Goal: Information Seeking & Learning: Understand process/instructions

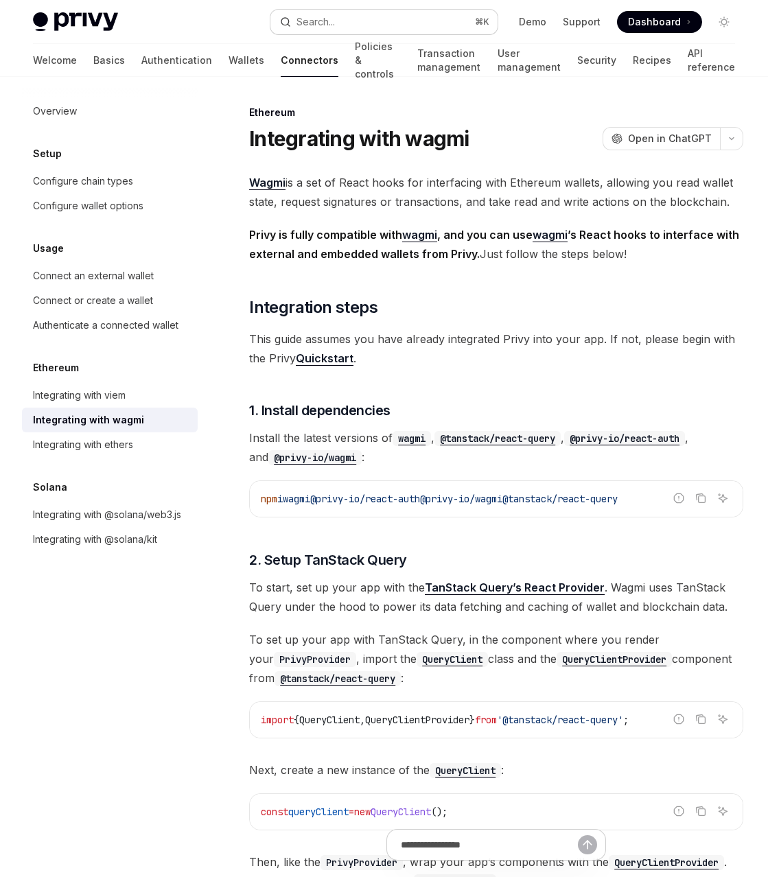
click at [403, 24] on button "Search... ⌘ K" at bounding box center [383, 22] width 226 height 25
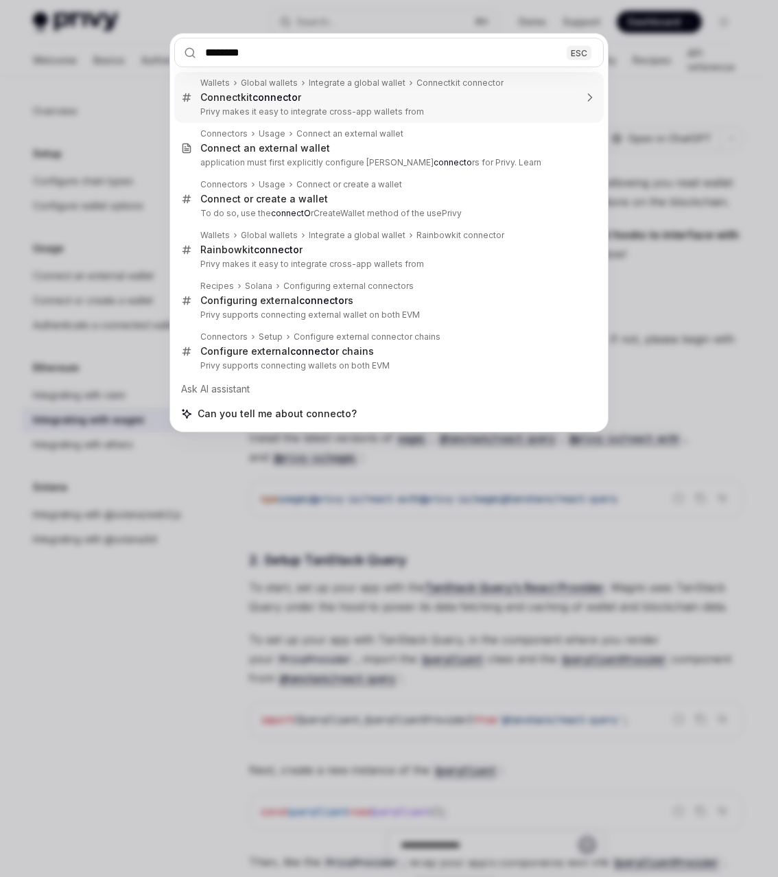
type input "*********"
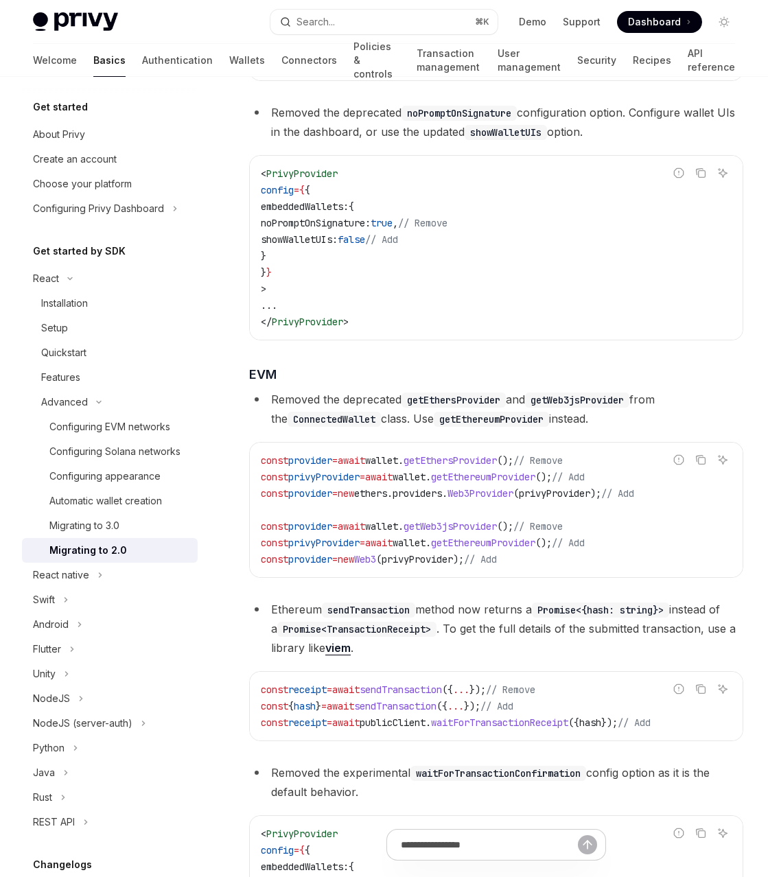
scroll to position [3470, 0]
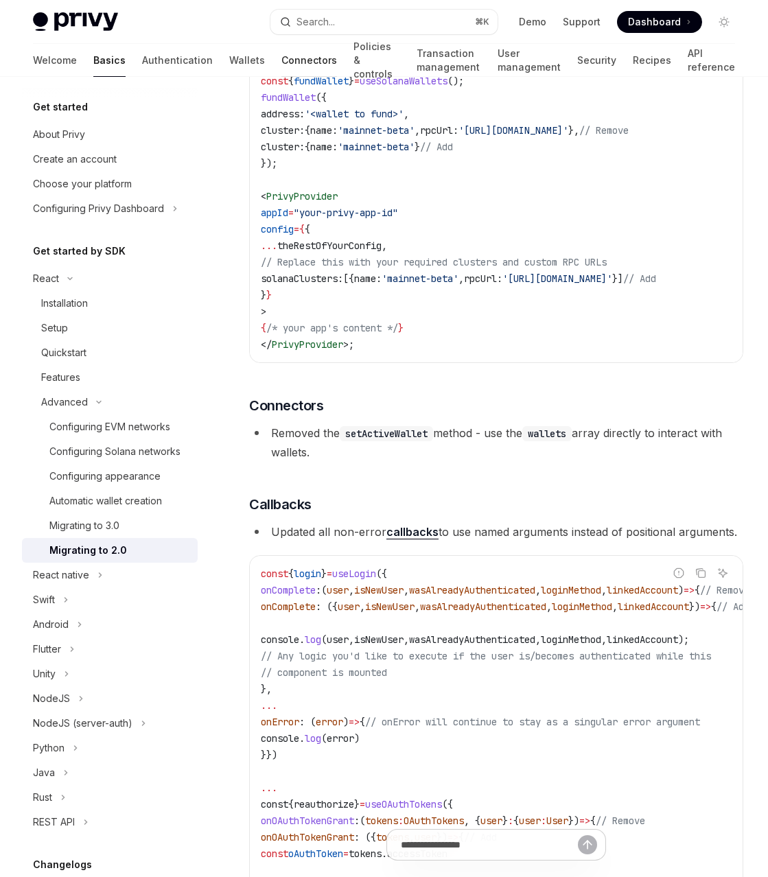
click at [281, 59] on link "Connectors" at bounding box center [309, 60] width 56 height 33
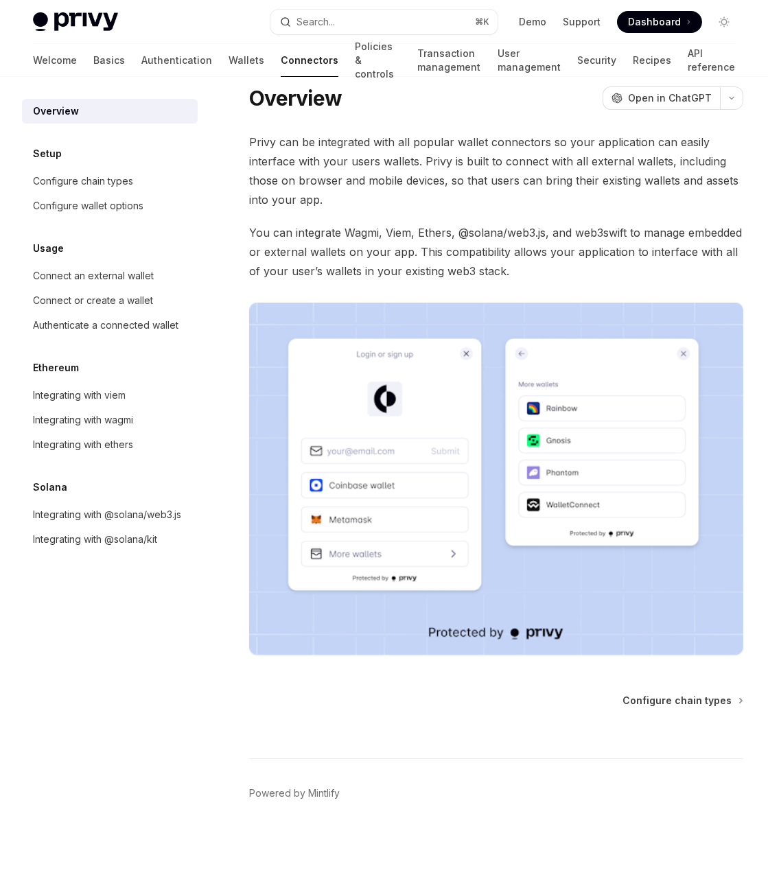
click at [327, 189] on span "Privy can be integrated with all popular wallet connectors so your application …" at bounding box center [496, 170] width 494 height 77
click at [161, 207] on div "Configure wallet options" at bounding box center [111, 206] width 156 height 16
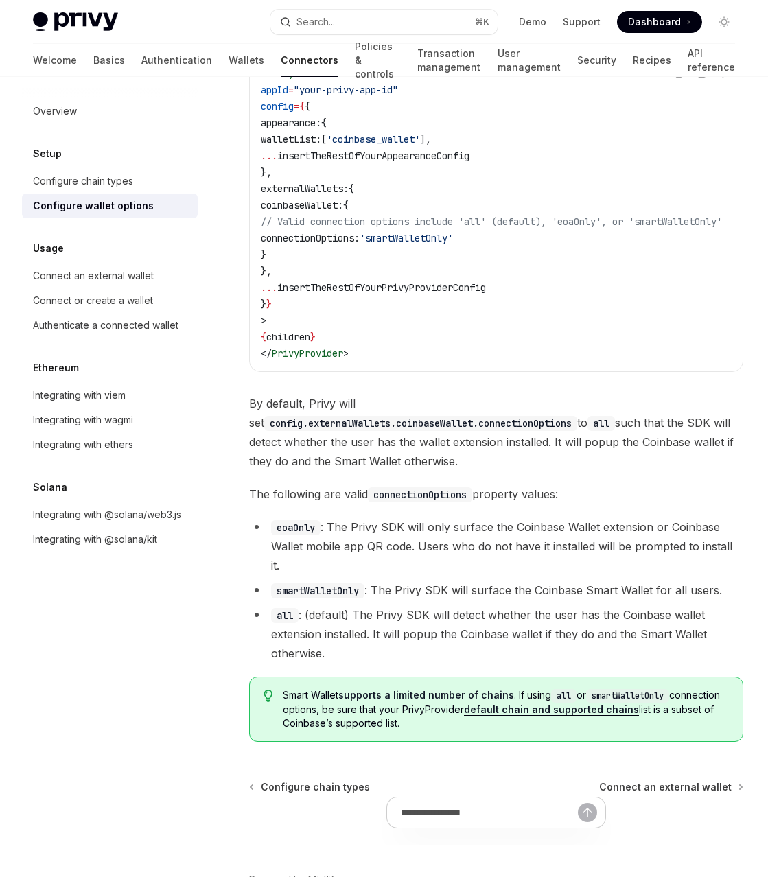
scroll to position [1742, 0]
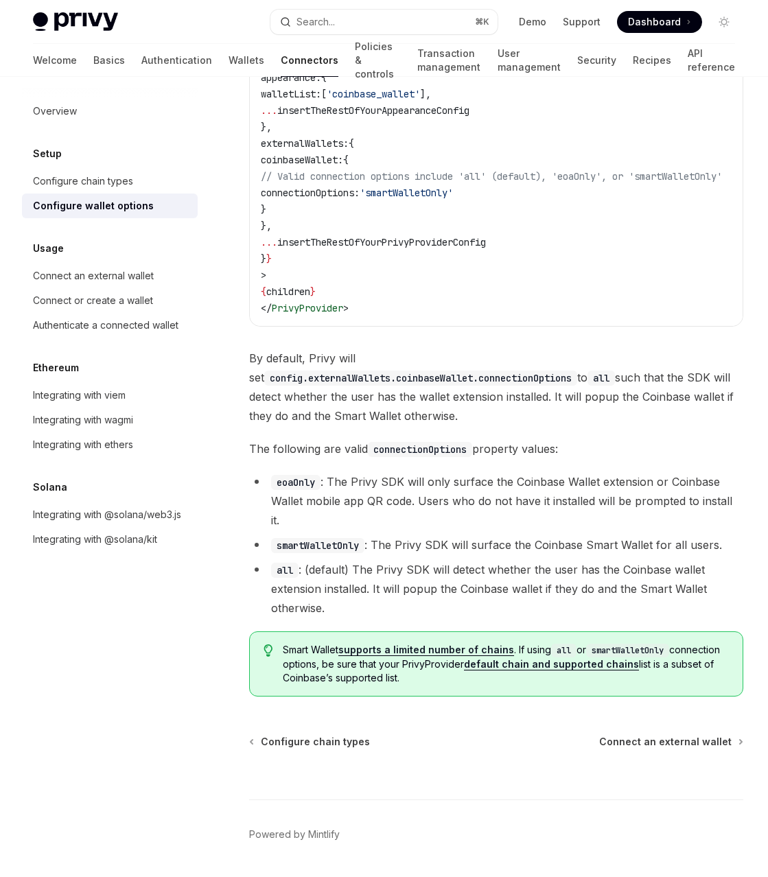
click at [550, 401] on span "By default, Privy will set config.externalWallets.coinbaseWallet.connectionOpti…" at bounding box center [496, 387] width 494 height 77
click at [115, 423] on div "Integrating with wagmi" at bounding box center [83, 420] width 100 height 16
type textarea "*"
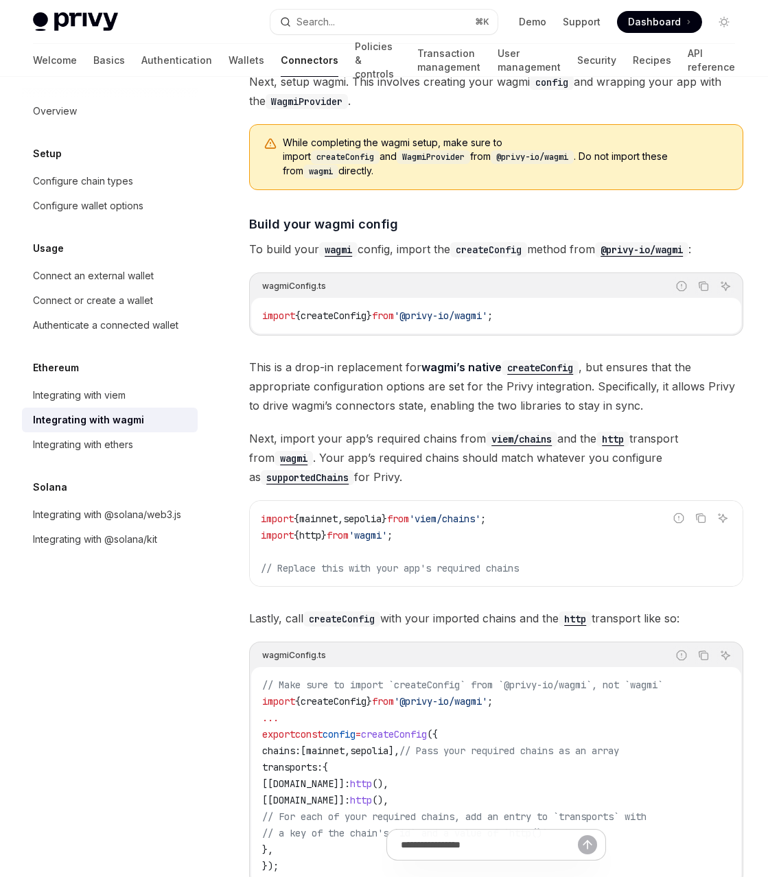
scroll to position [1059, 0]
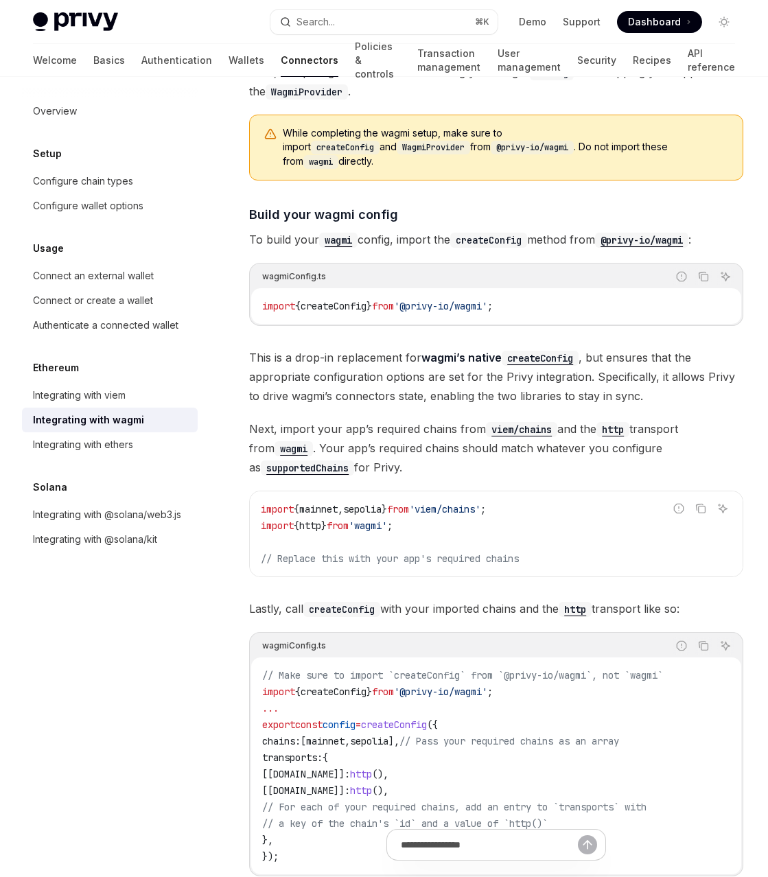
click at [475, 450] on span "Next, import your app’s required chains from viem/chains and the http transport…" at bounding box center [496, 448] width 494 height 58
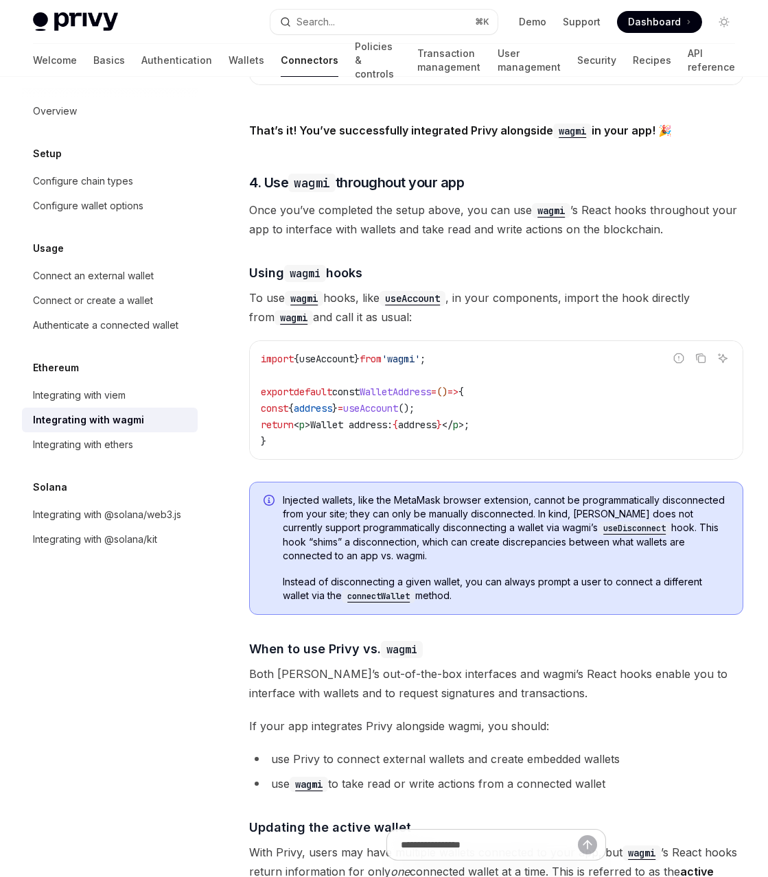
scroll to position [2915, 0]
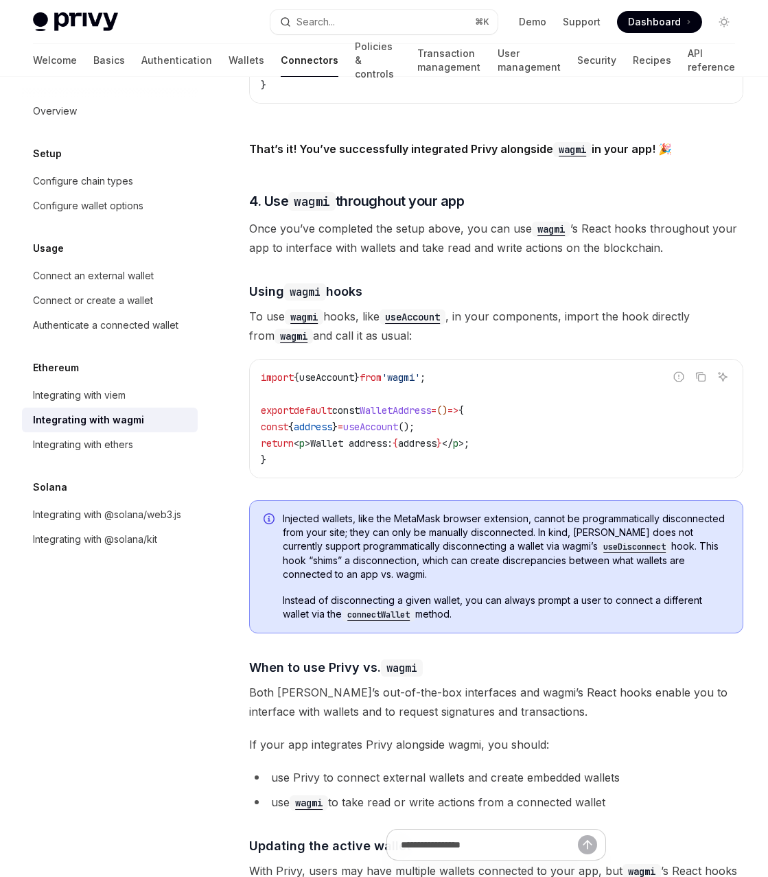
click at [582, 575] on div "Injected wallets, like the MetaMask browser extension, cannot be programmatical…" at bounding box center [506, 567] width 446 height 110
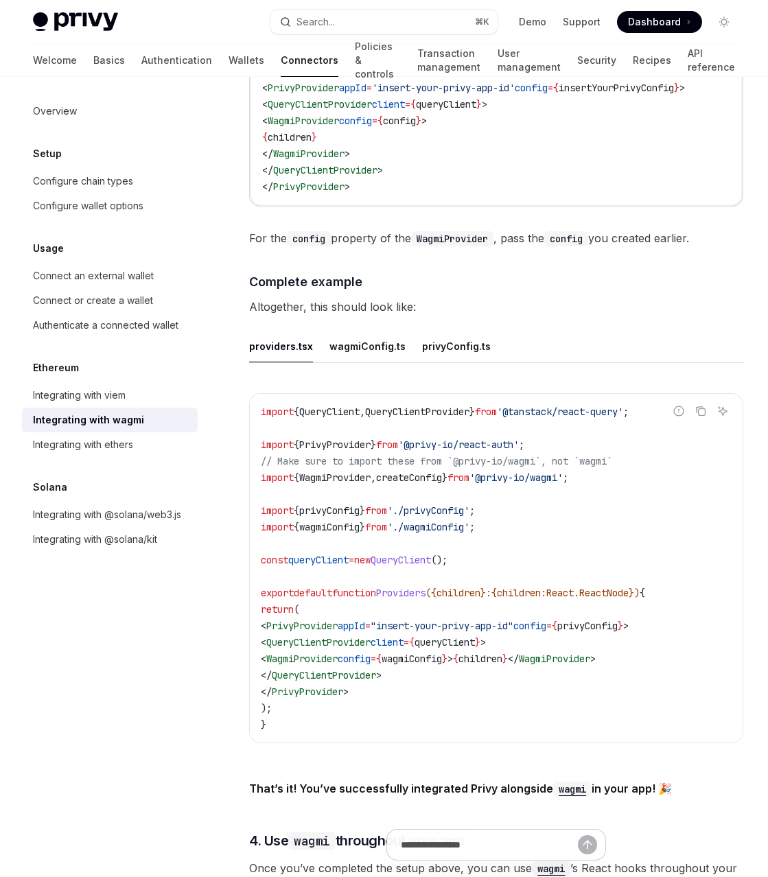
scroll to position [2224, 0]
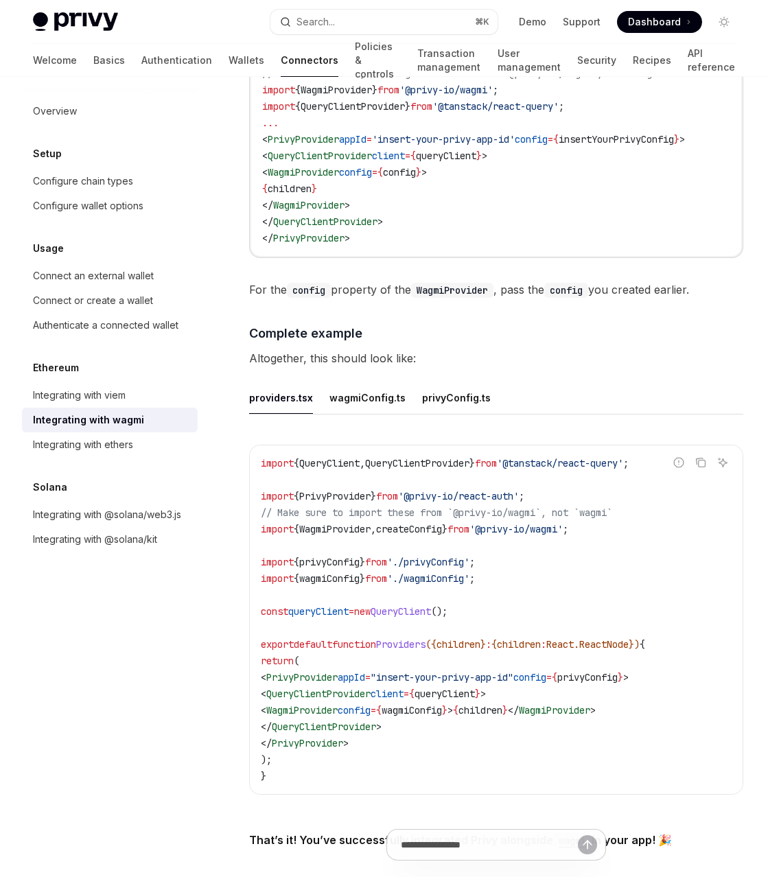
drag, startPoint x: 625, startPoint y: 473, endPoint x: 635, endPoint y: 480, distance: 11.8
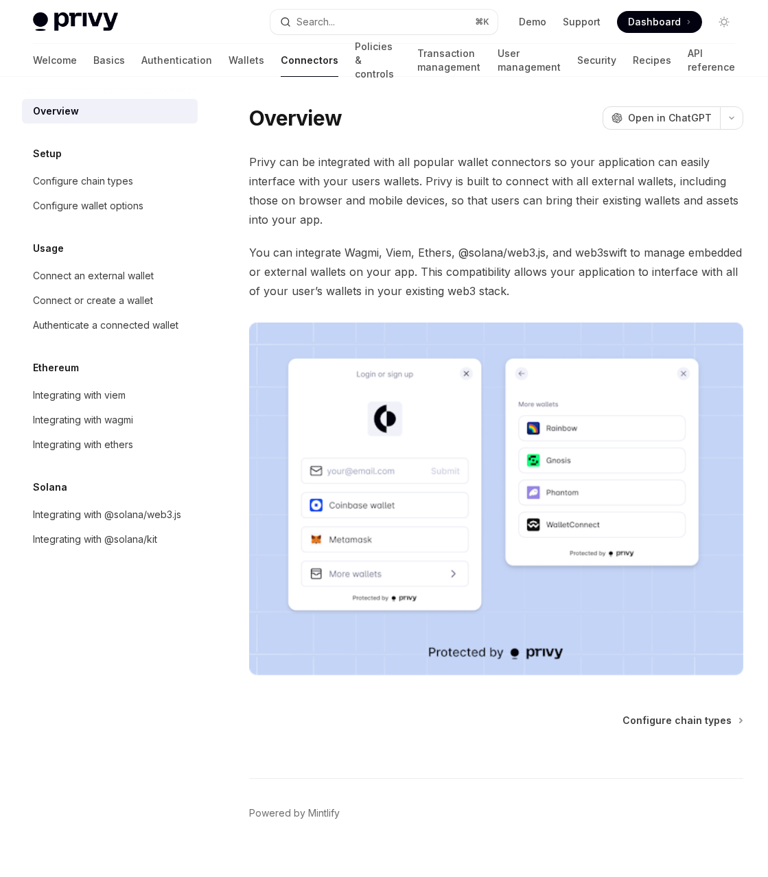
scroll to position [20, 0]
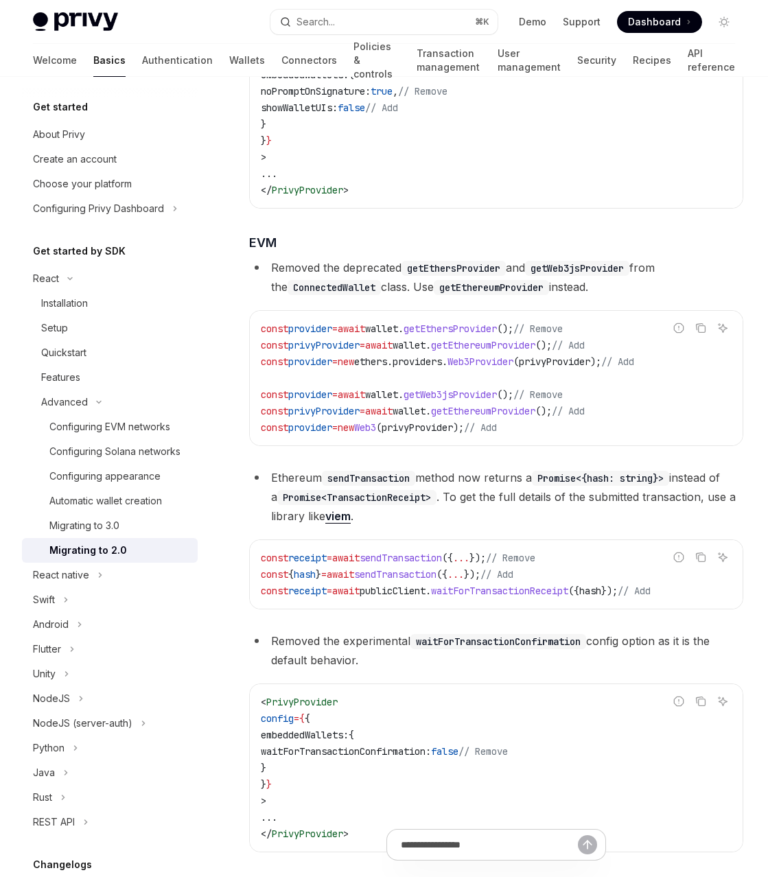
scroll to position [1245, 0]
click at [560, 436] on code "const provider = await wallet . getEthersProvider (); // Remove const privyProv…" at bounding box center [496, 378] width 471 height 115
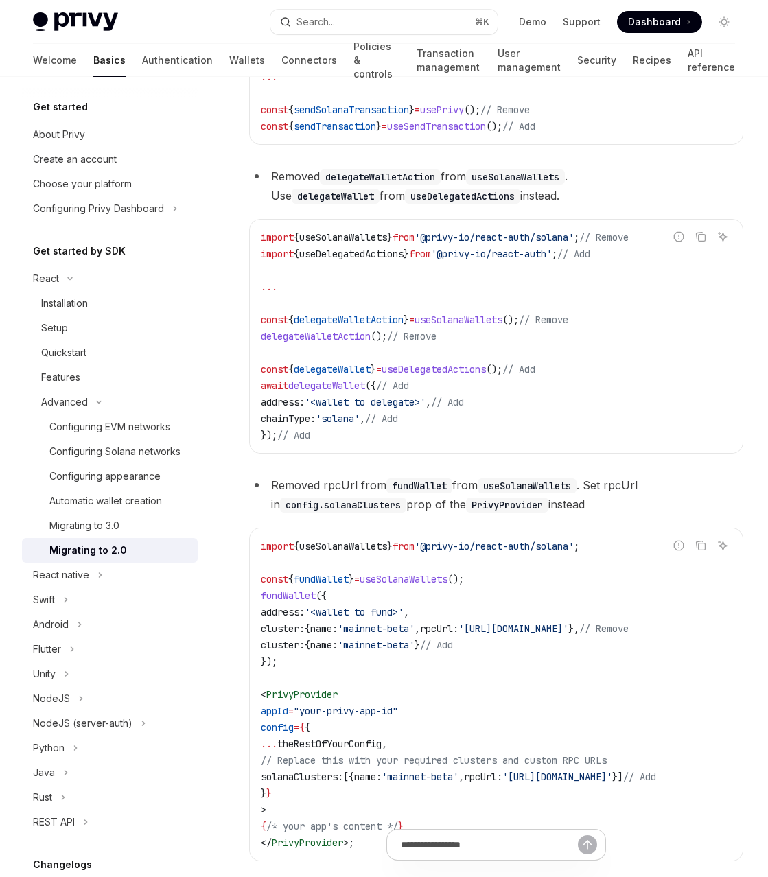
scroll to position [3118, 0]
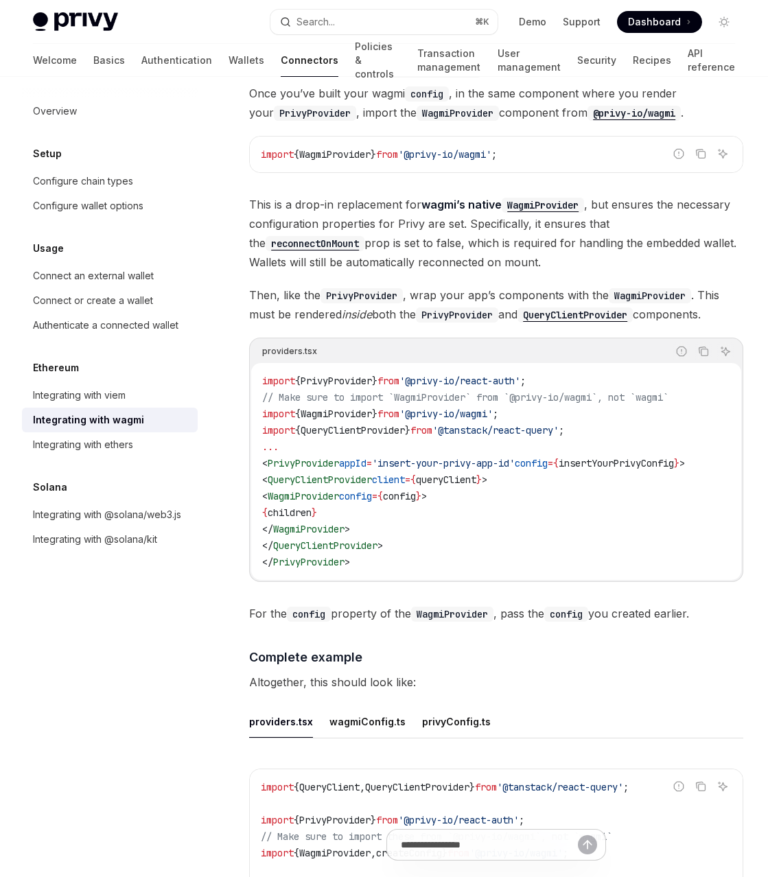
scroll to position [1993, 0]
